Goal: Task Accomplishment & Management: Manage account settings

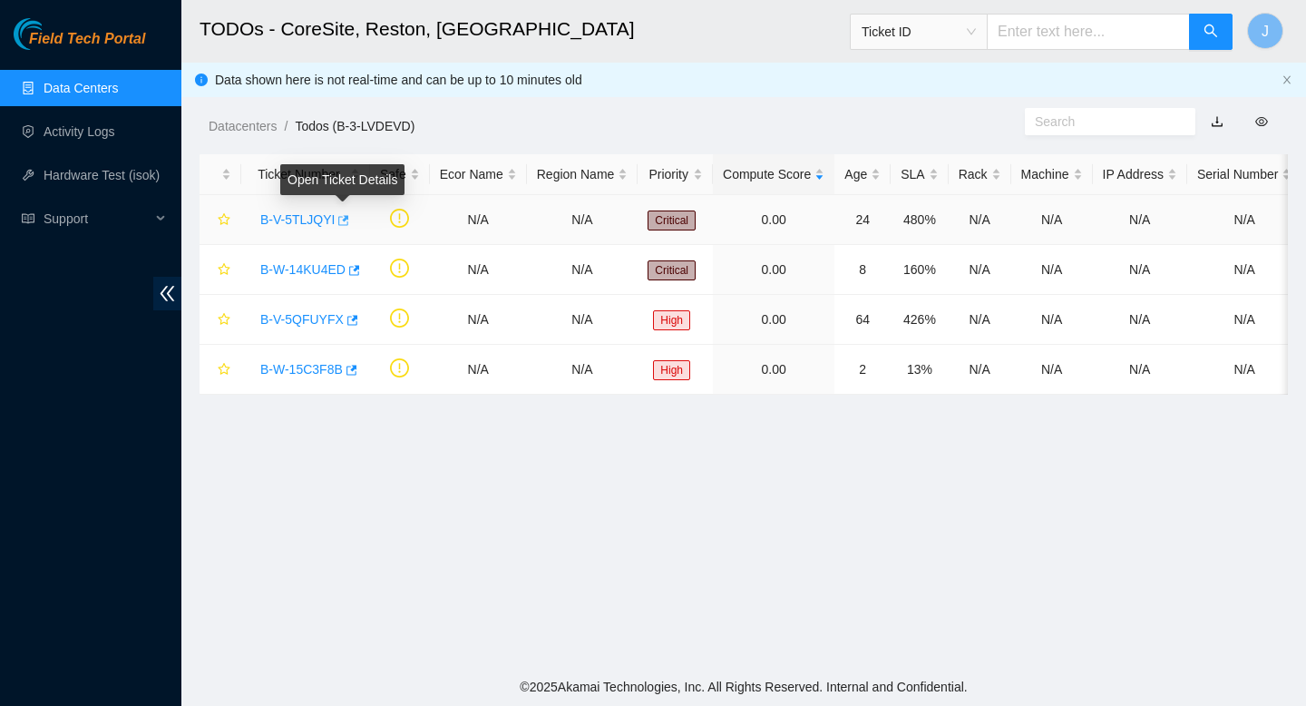
click at [346, 217] on icon "button" at bounding box center [342, 220] width 13 height 13
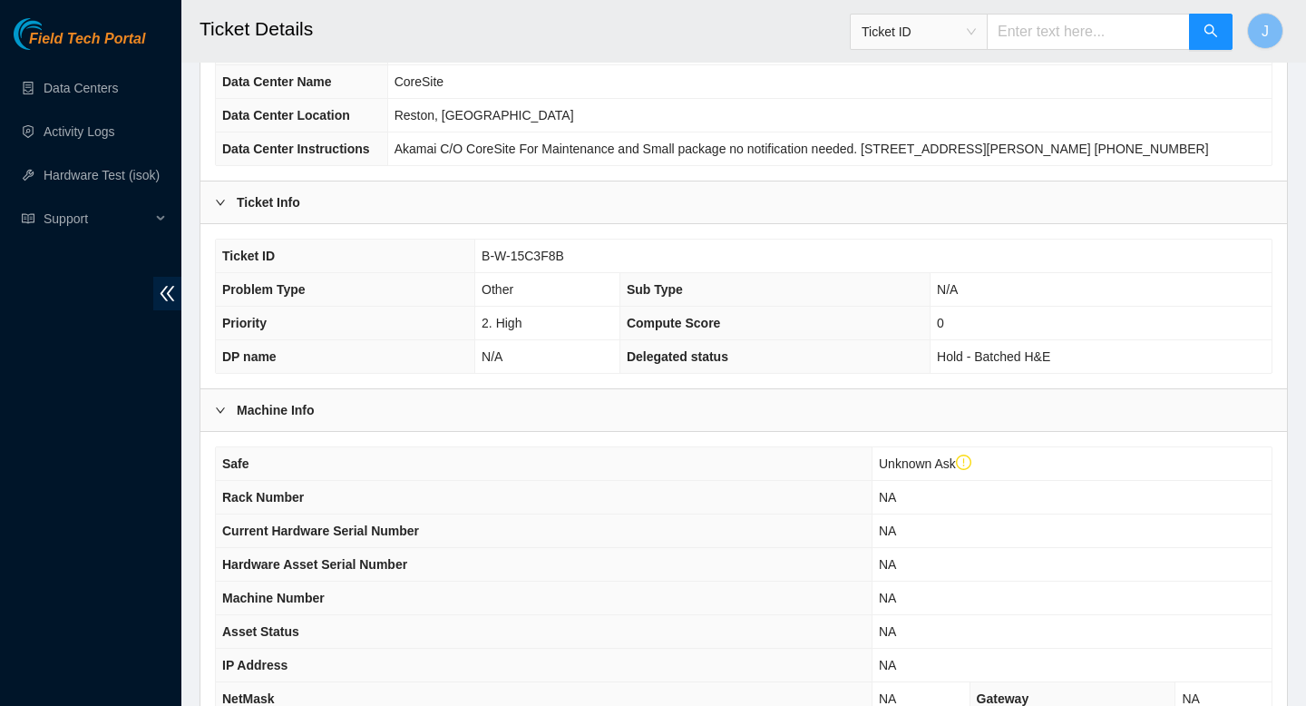
scroll to position [207, 0]
drag, startPoint x: 590, startPoint y: 277, endPoint x: 461, endPoint y: 281, distance: 129.8
click at [461, 274] on tr "Ticket ID B-W-15C3F8B" at bounding box center [744, 257] width 1056 height 34
copy tr "B-W-15C3F8B"
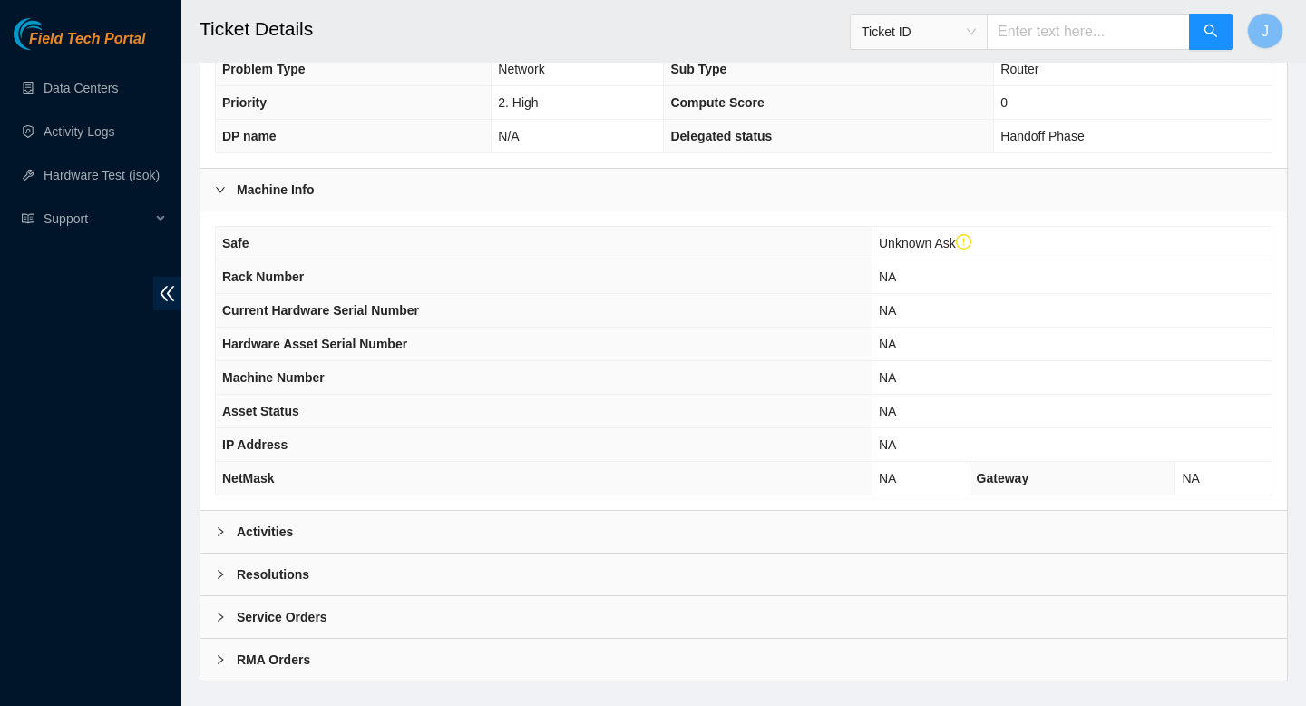
scroll to position [433, 0]
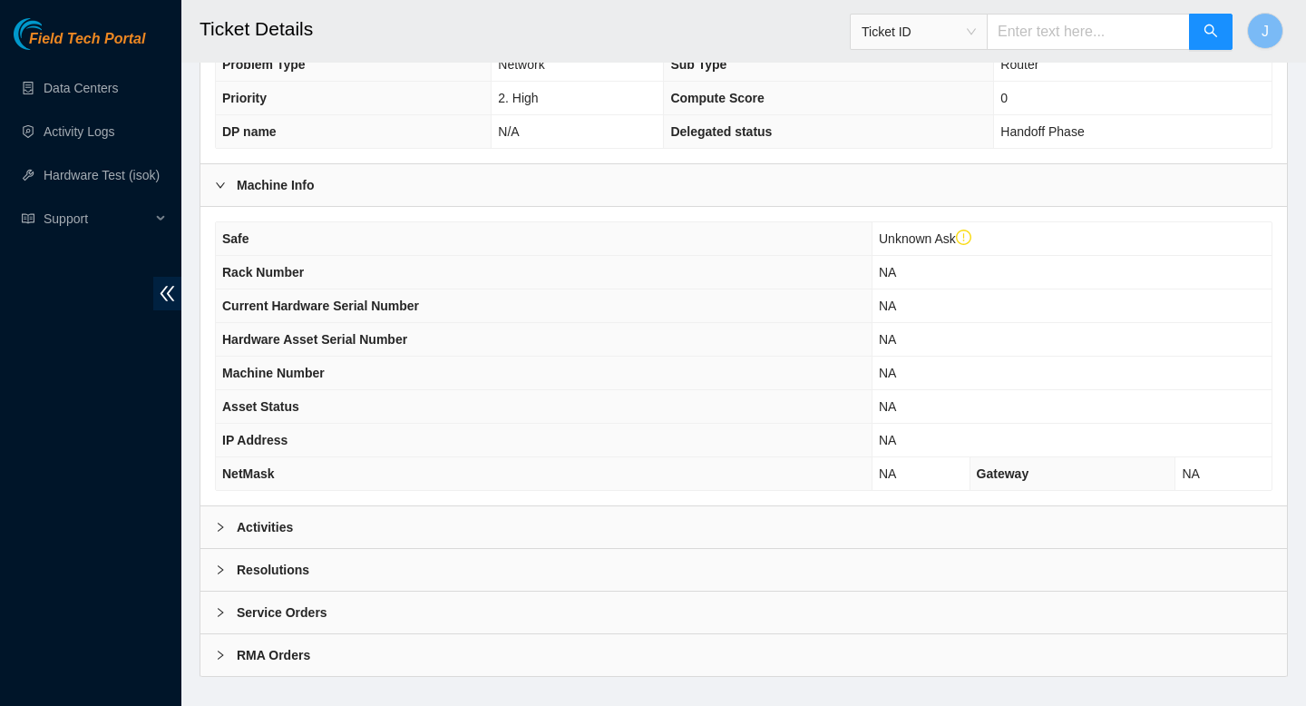
click at [453, 548] on div "Activities" at bounding box center [743, 527] width 1086 height 42
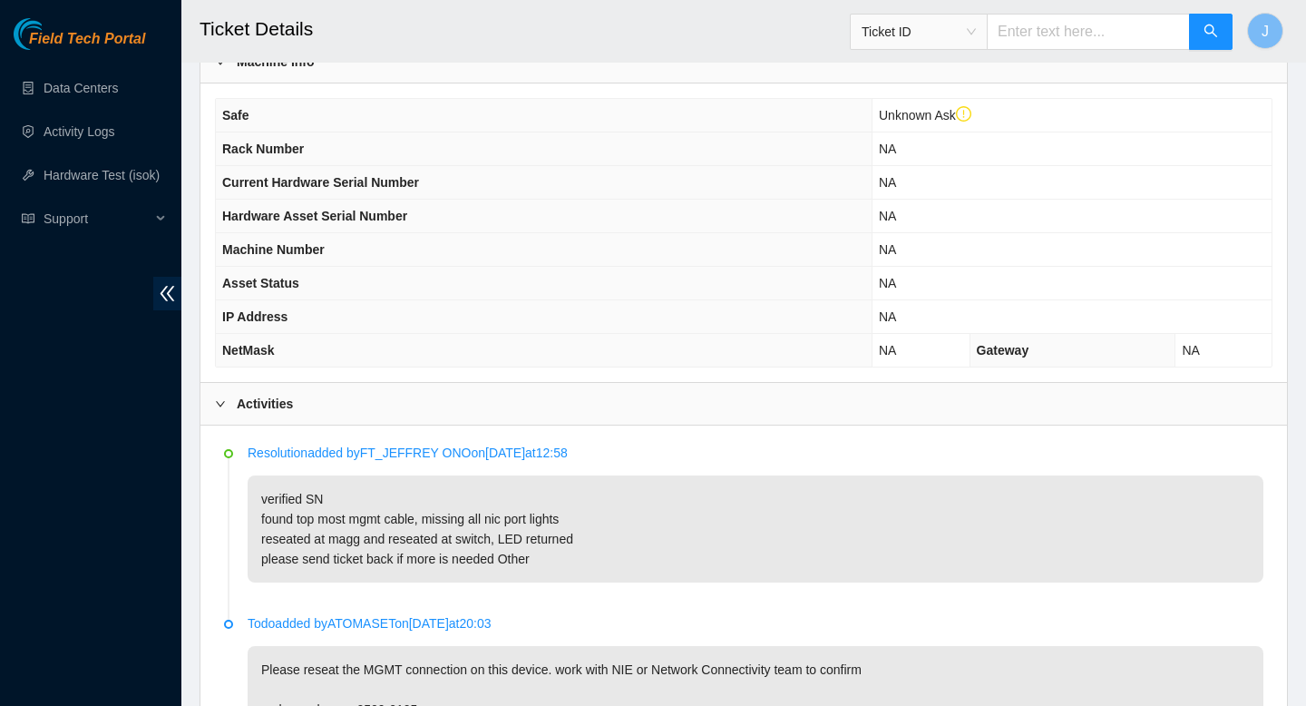
scroll to position [0, 0]
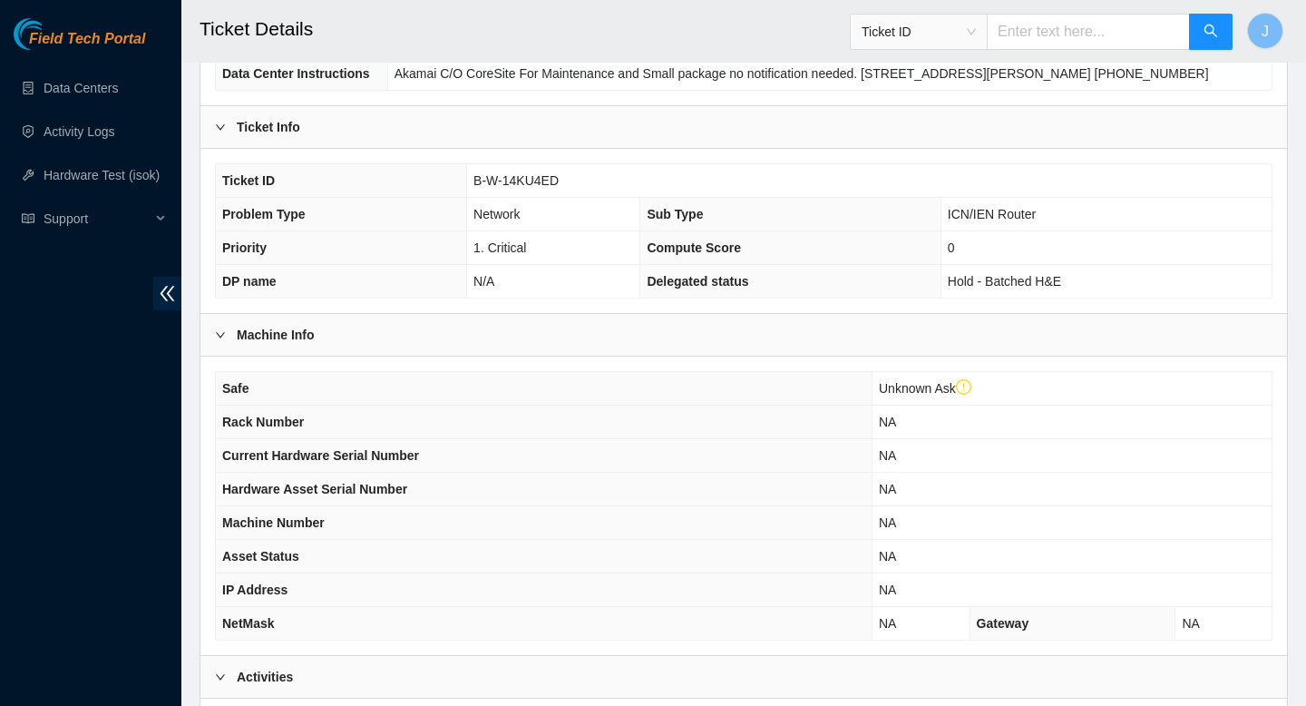
scroll to position [281, 0]
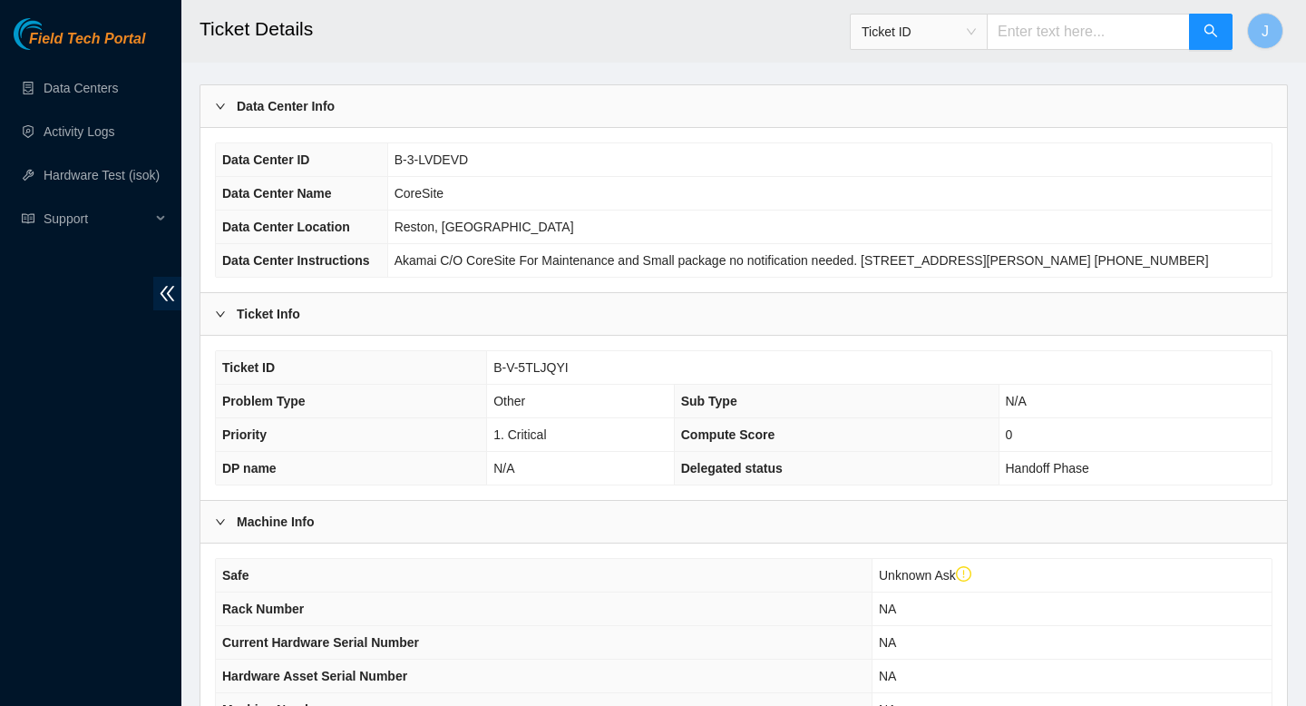
scroll to position [94, 0]
